Goal: Check status

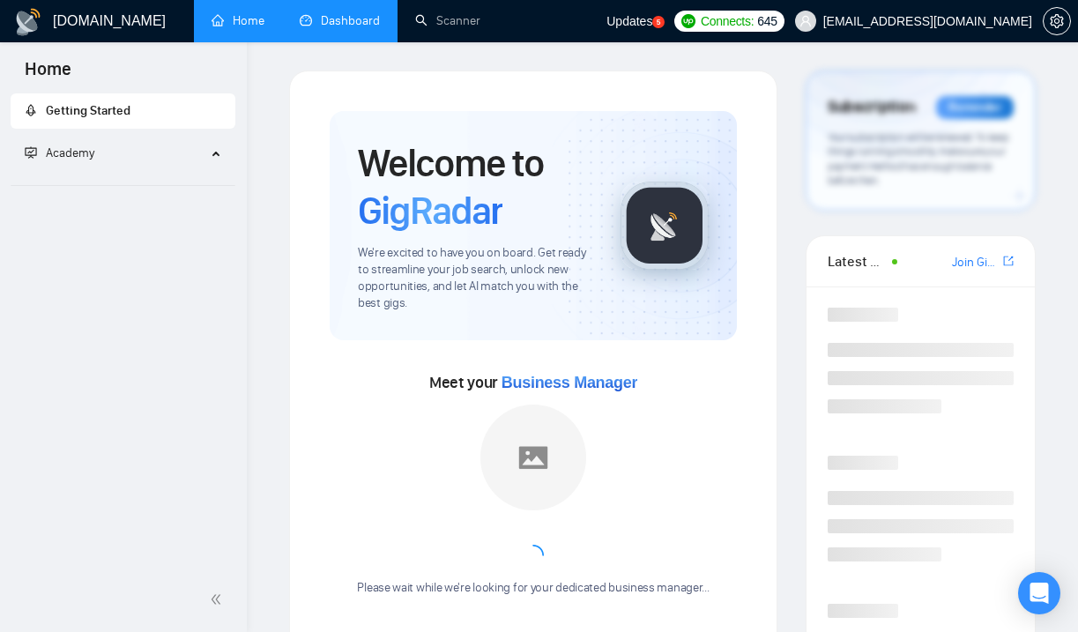
click at [342, 24] on link "Dashboard" at bounding box center [340, 20] width 80 height 15
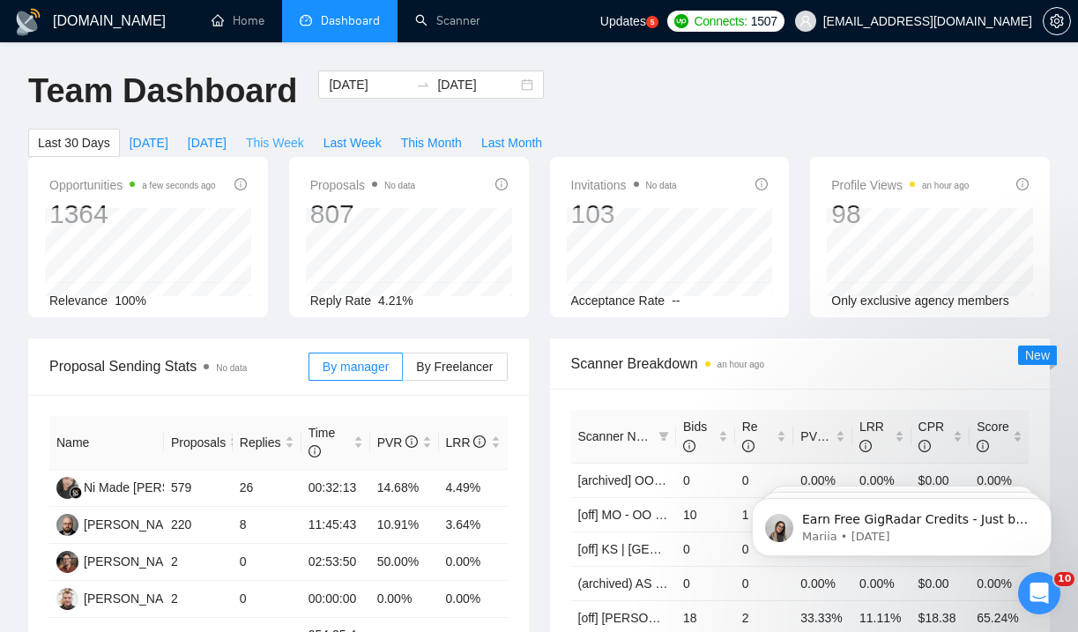
click at [294, 145] on span "This Week" at bounding box center [275, 142] width 58 height 19
type input "[DATE]"
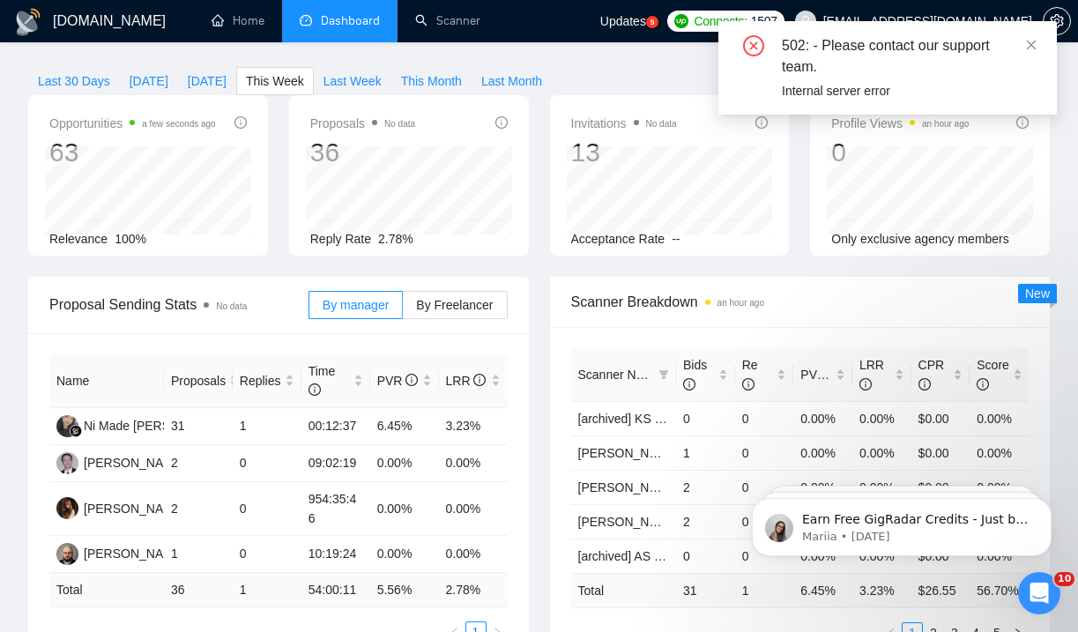
scroll to position [30, 0]
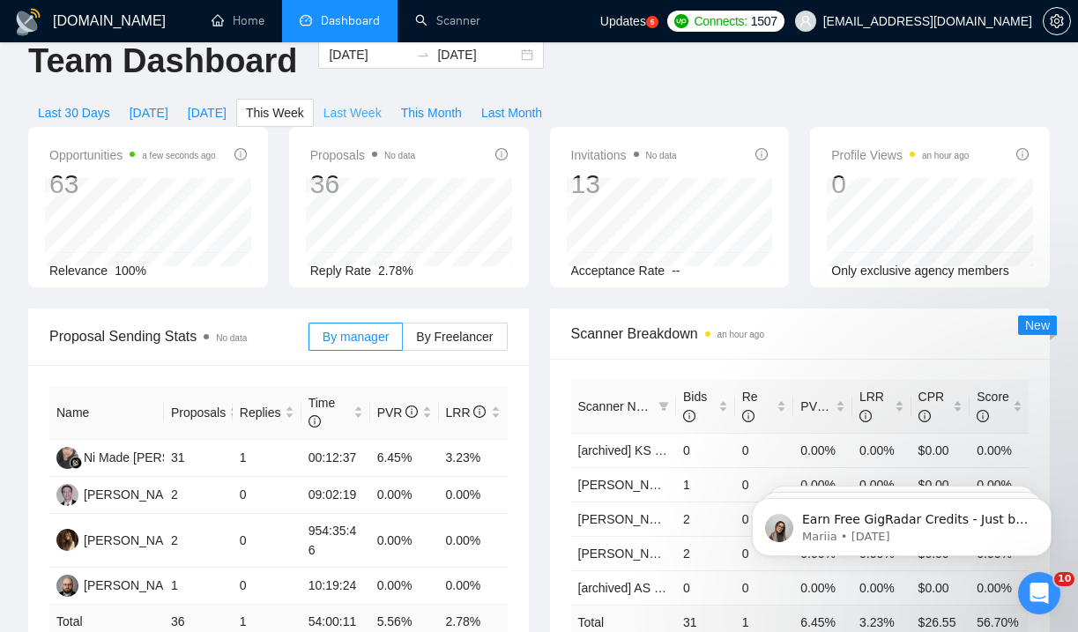
click at [351, 107] on span "Last Week" at bounding box center [352, 112] width 58 height 19
type input "[DATE]"
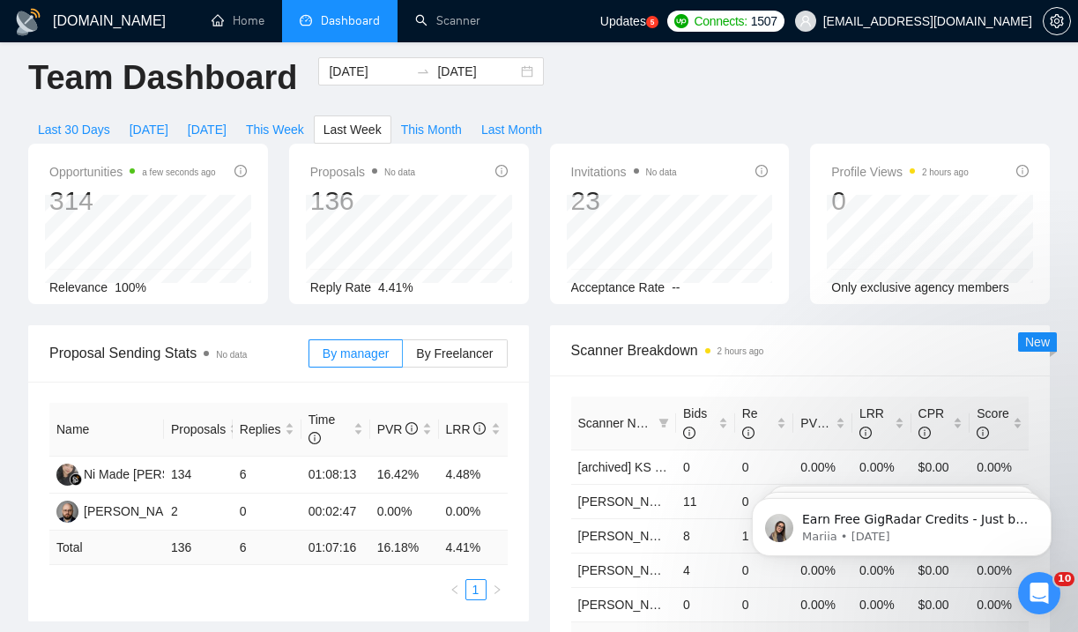
scroll to position [11, 0]
